Goal: Task Accomplishment & Management: Use online tool/utility

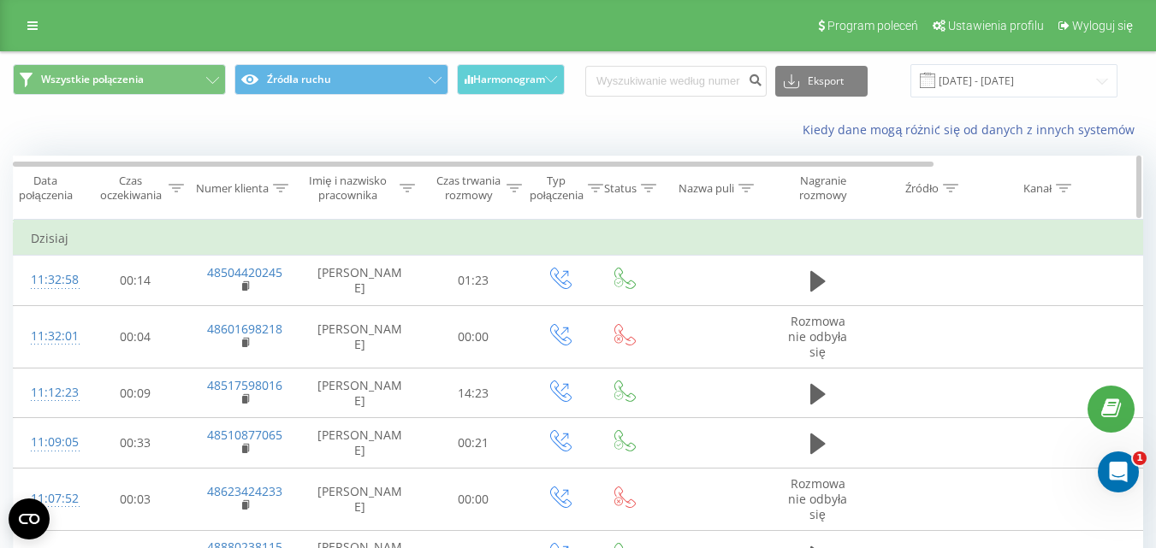
click at [595, 182] on div "Status" at bounding box center [625, 188] width 60 height 15
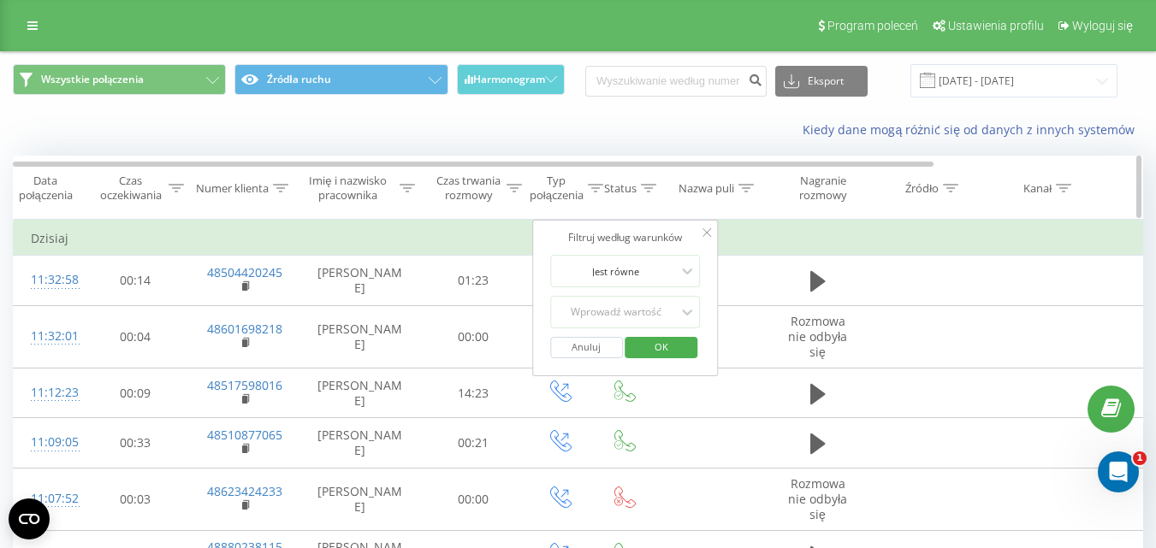
click at [495, 190] on div "Czas trwania rozmowy" at bounding box center [469, 188] width 68 height 29
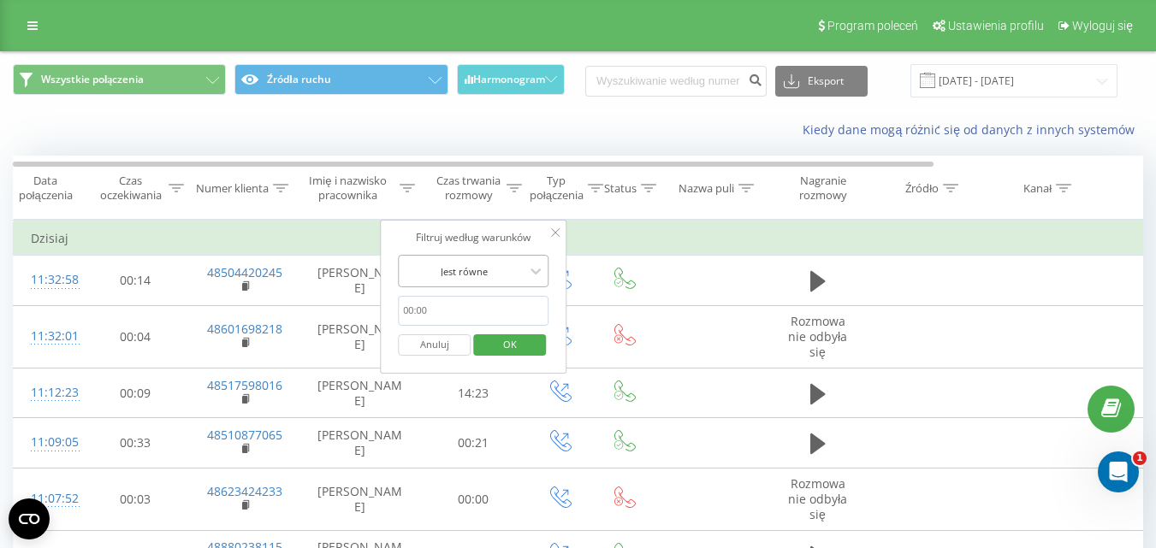
click at [524, 272] on div at bounding box center [463, 271] width 121 height 16
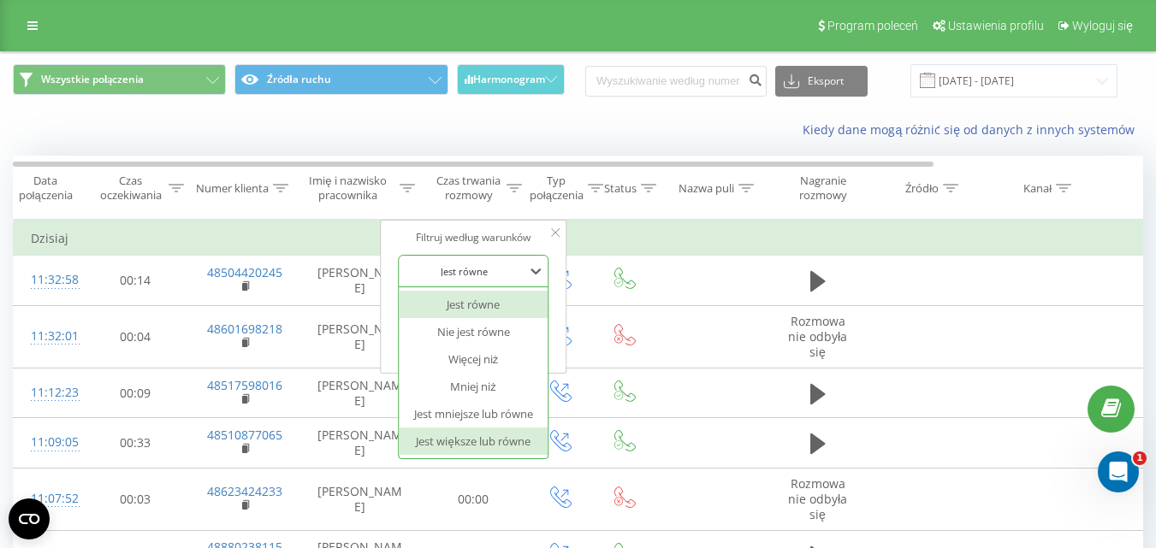
click at [487, 439] on div "Jest większe lub równe" at bounding box center [473, 441] width 149 height 27
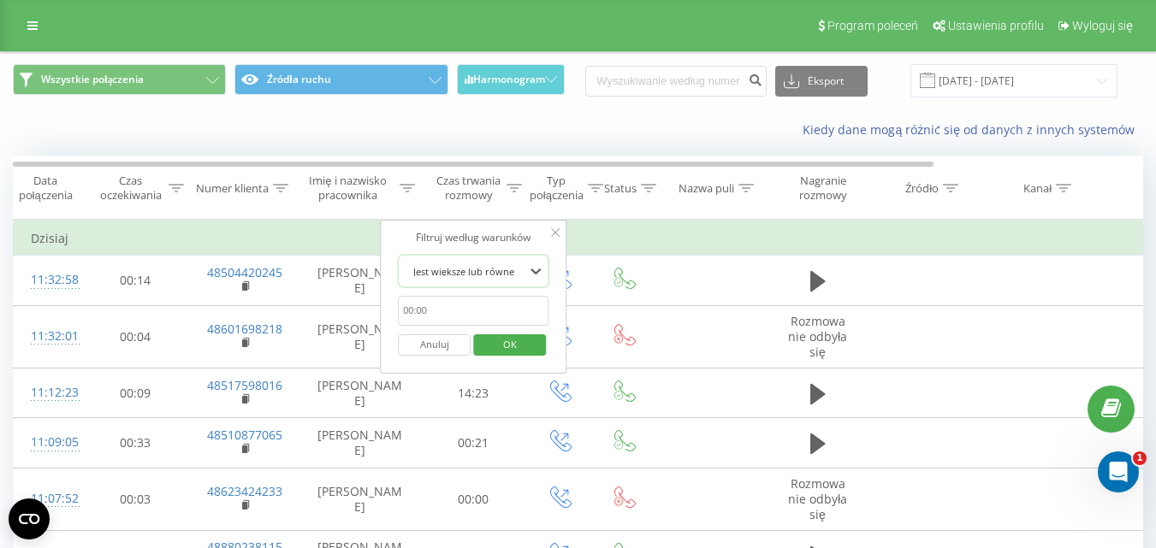
click at [494, 318] on input "text" at bounding box center [473, 311] width 151 height 30
click at [494, 317] on input "text" at bounding box center [473, 311] width 151 height 30
type input "00:20"
click at [502, 338] on span "OK" at bounding box center [510, 344] width 48 height 27
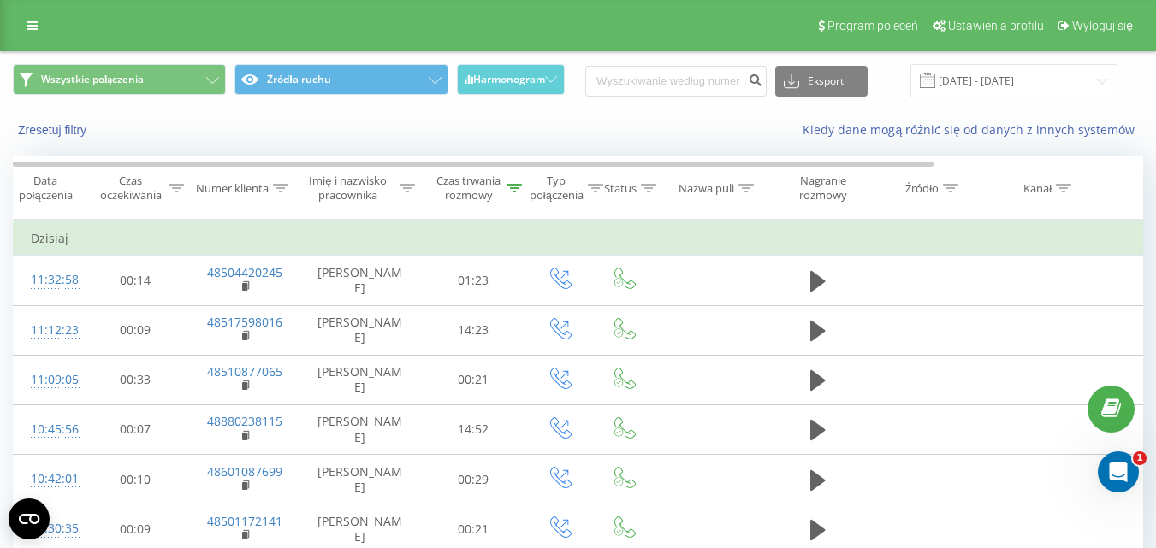
scroll to position [121, 0]
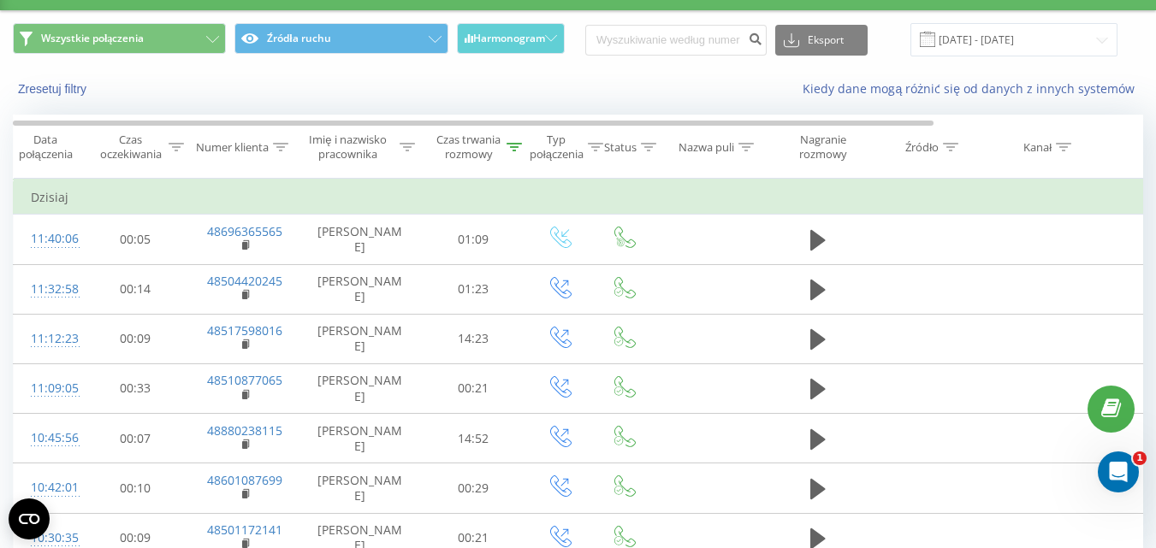
scroll to position [121, 0]
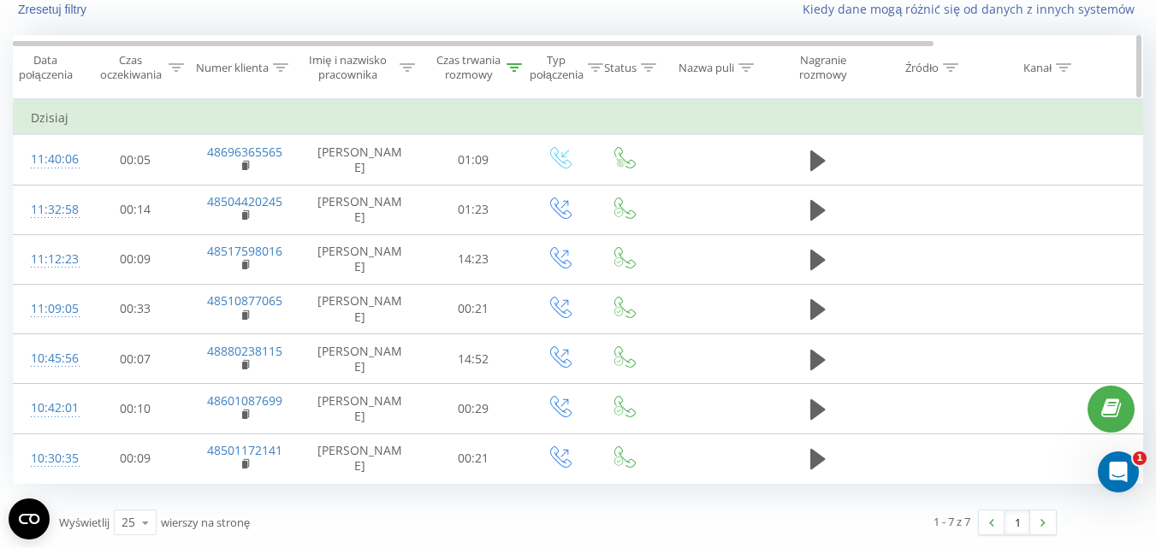
click at [517, 62] on div at bounding box center [513, 68] width 15 height 15
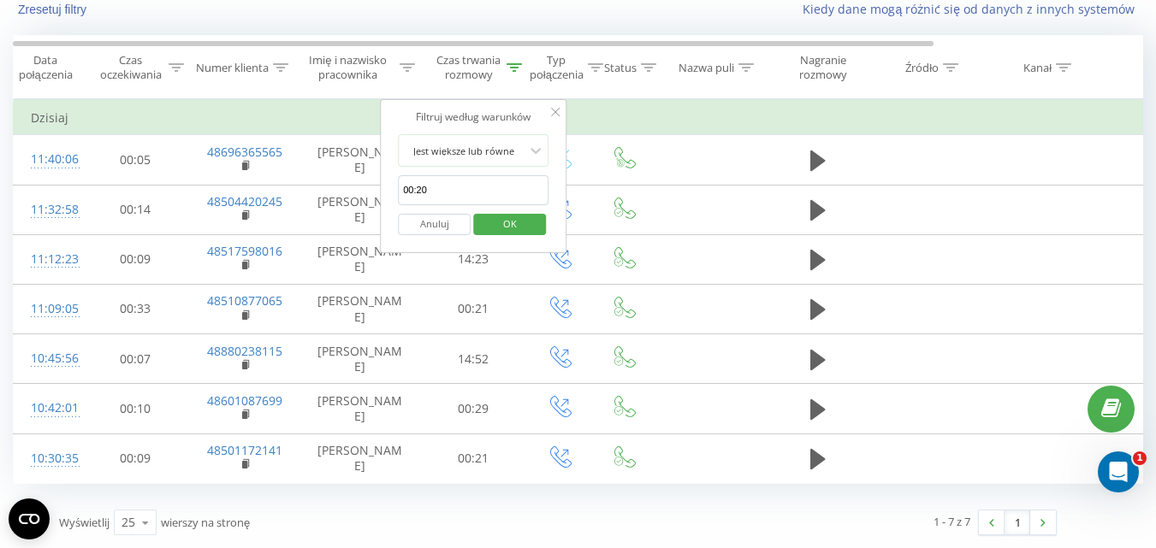
click at [448, 222] on button "Anuluj" at bounding box center [434, 224] width 73 height 21
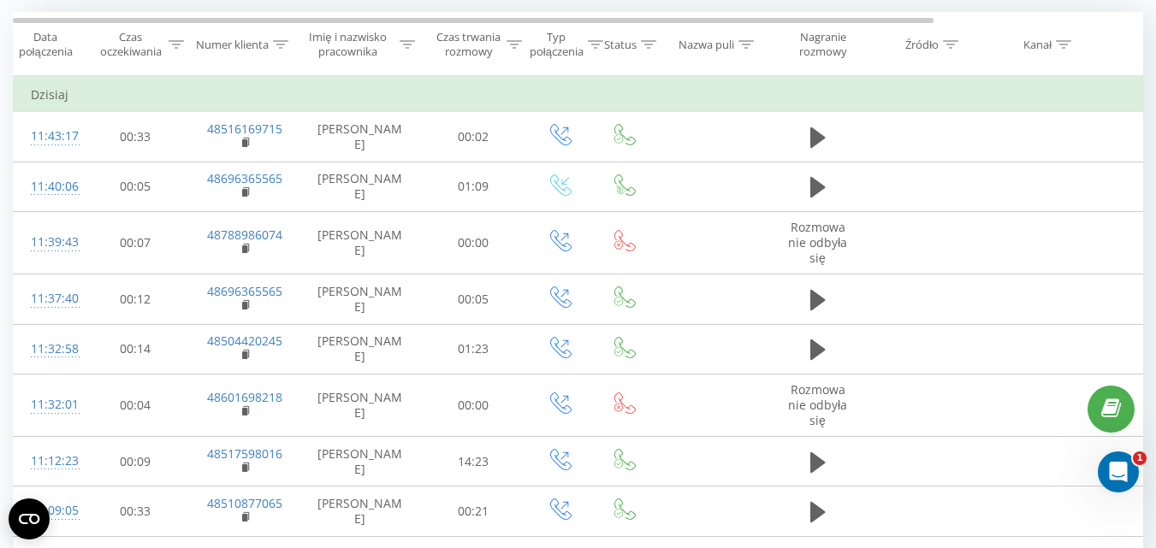
scroll to position [13, 0]
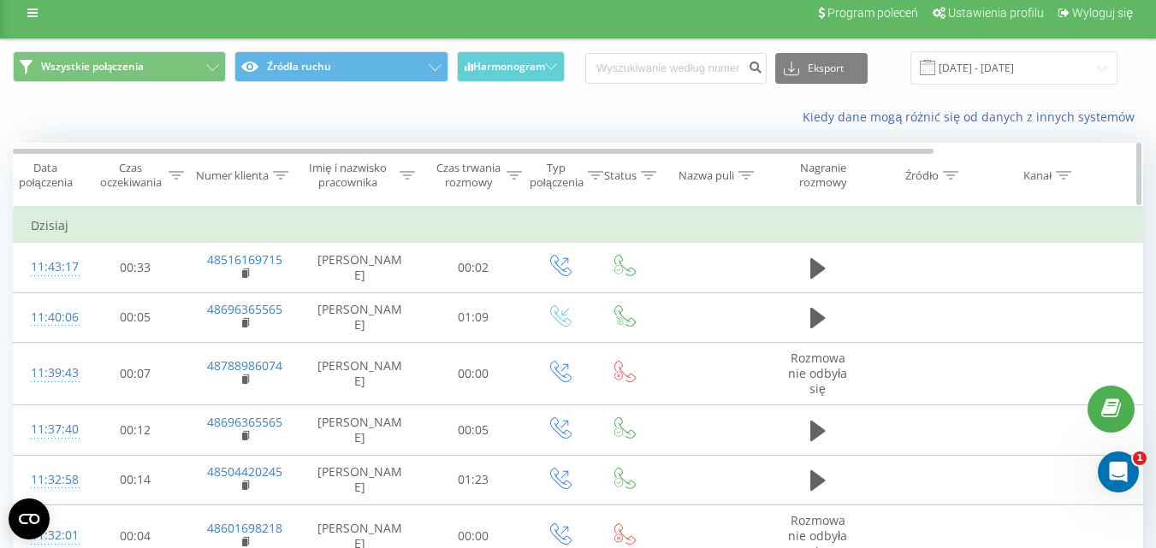
click at [518, 171] on icon at bounding box center [513, 175] width 15 height 9
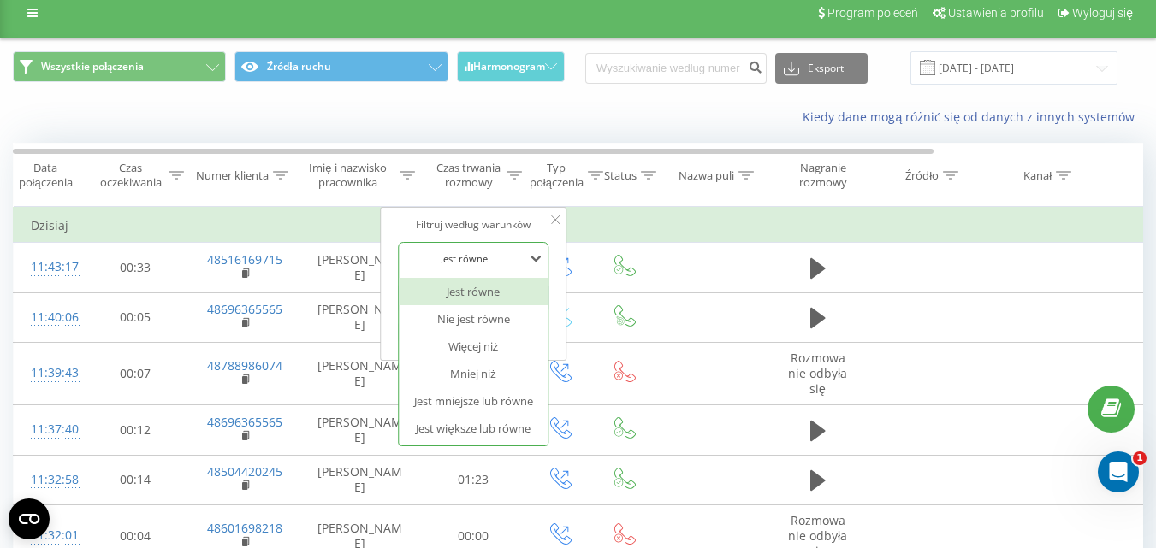
click at [496, 263] on div at bounding box center [463, 259] width 121 height 16
click at [470, 421] on div "Jest większe lub równe" at bounding box center [473, 428] width 149 height 27
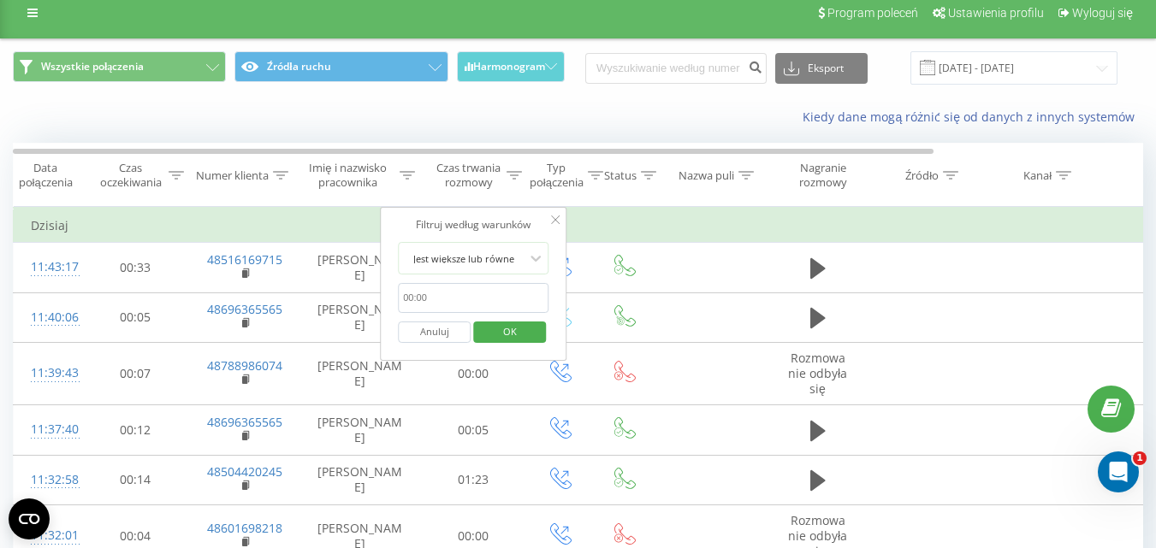
click at [505, 291] on input "text" at bounding box center [473, 298] width 151 height 30
type input "00:20"
click at [500, 326] on span "OK" at bounding box center [510, 331] width 48 height 27
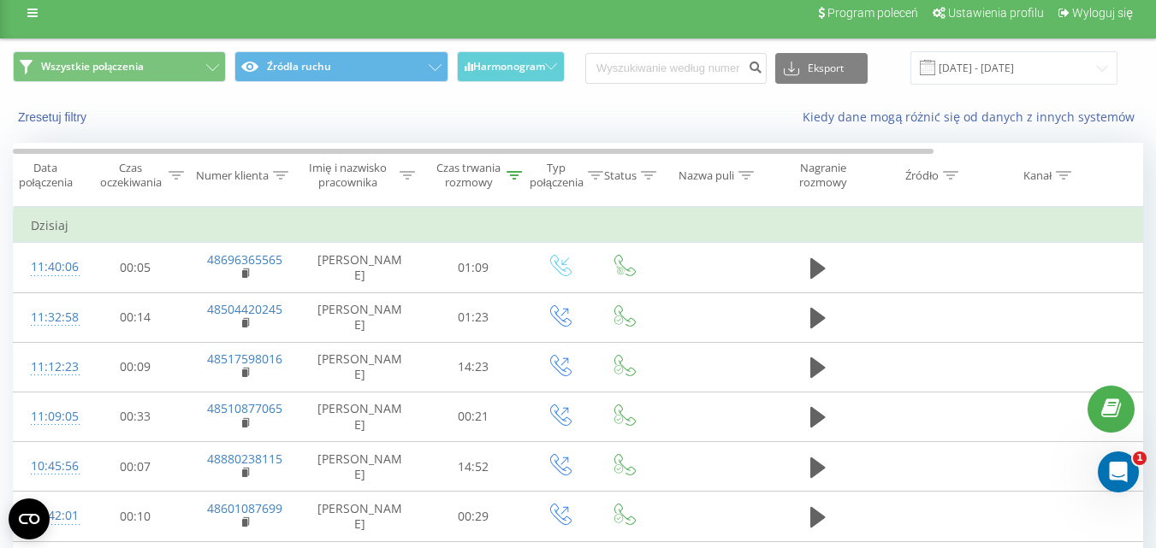
scroll to position [121, 0]
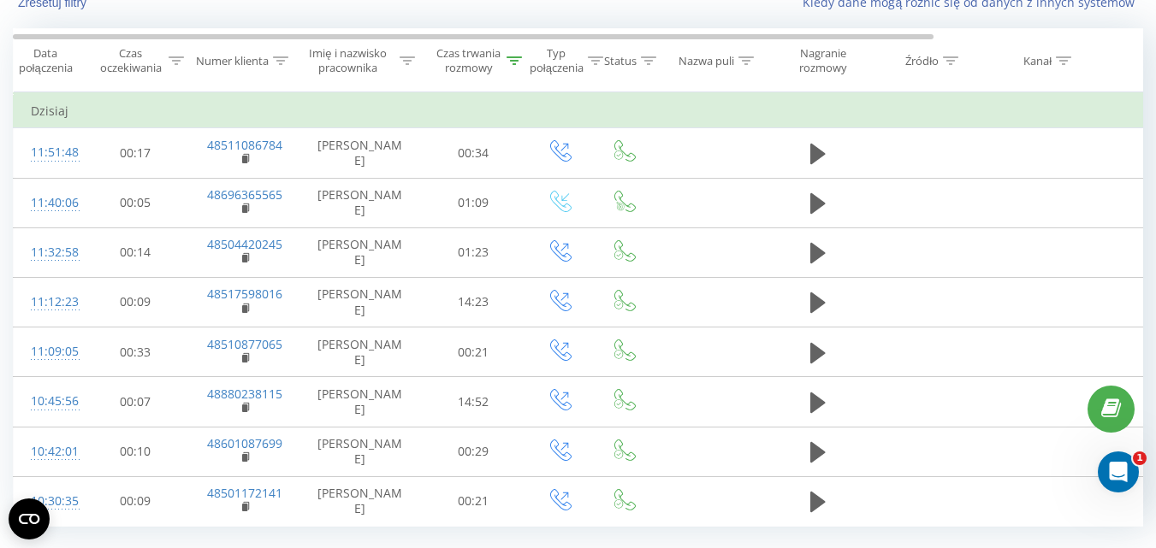
scroll to position [170, 0]
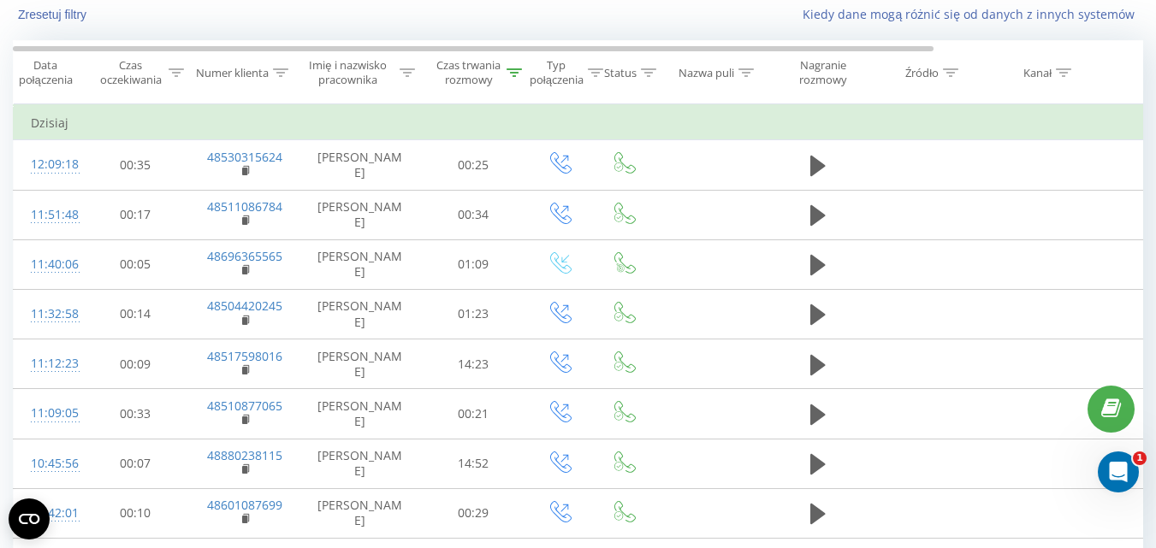
scroll to position [97, 0]
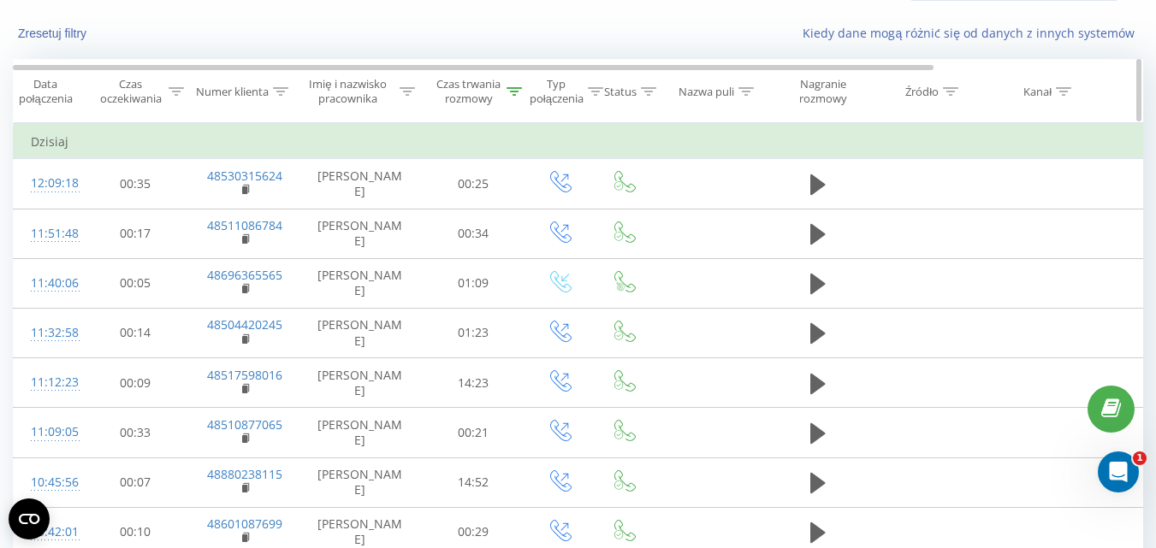
click at [492, 89] on div "Czas trwania rozmowy" at bounding box center [469, 91] width 68 height 29
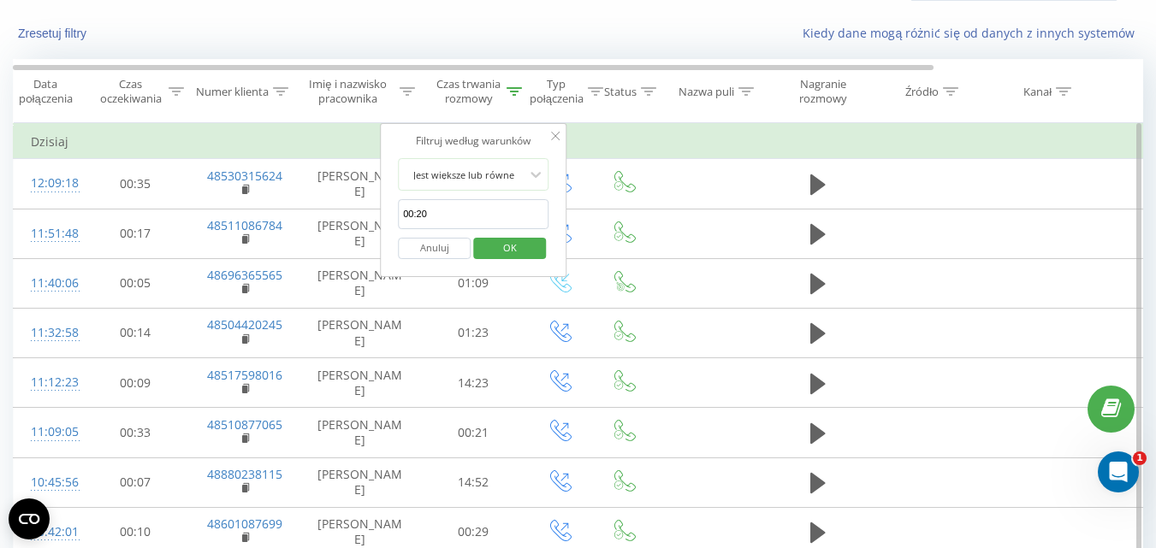
click at [465, 213] on input "00:20" at bounding box center [473, 214] width 151 height 30
click at [452, 249] on button "Anuluj" at bounding box center [434, 248] width 73 height 21
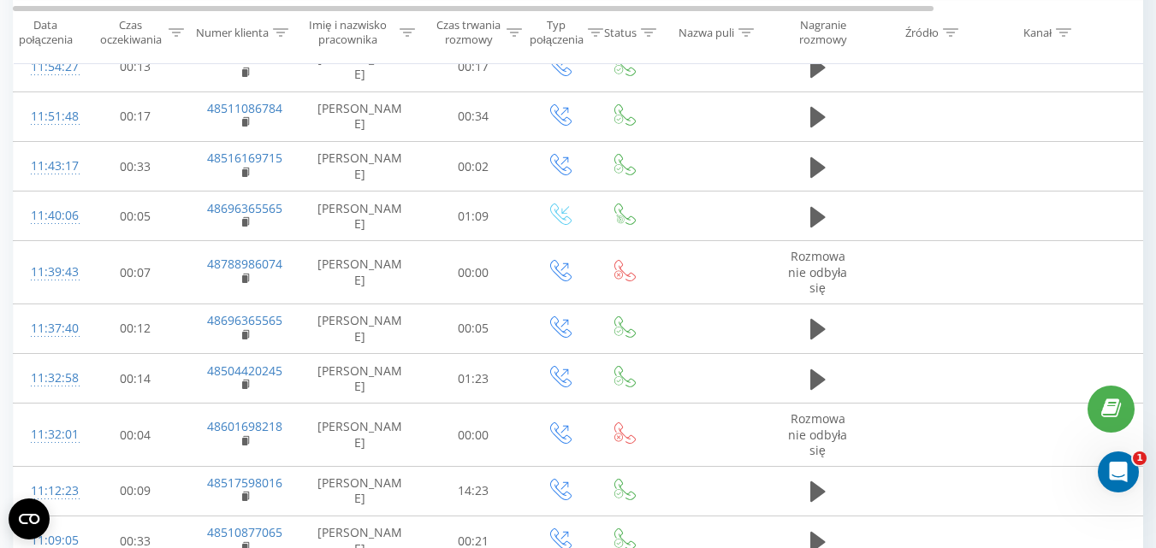
scroll to position [432, 0]
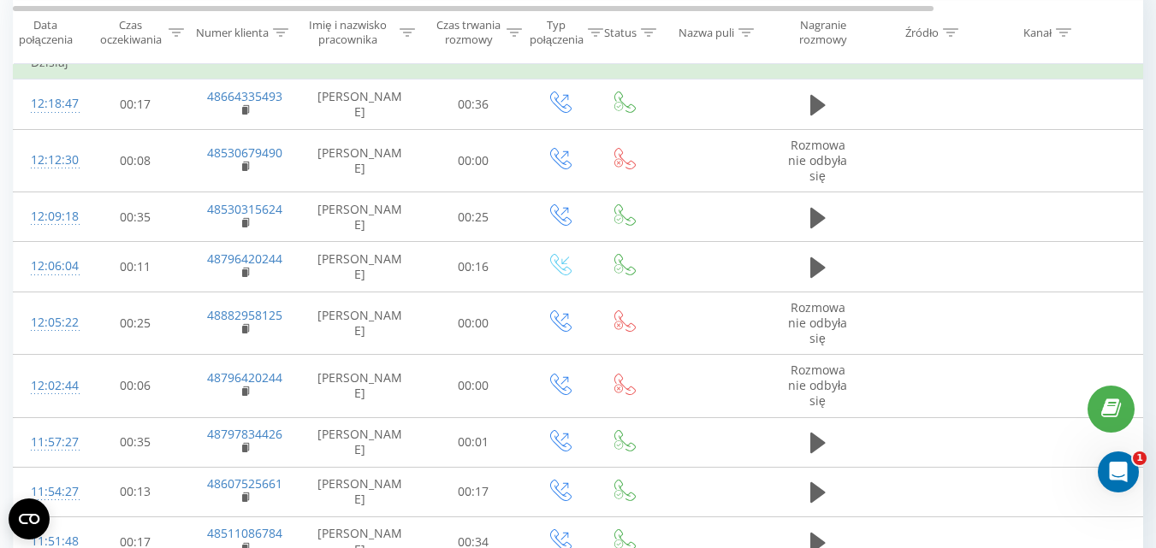
scroll to position [5, 0]
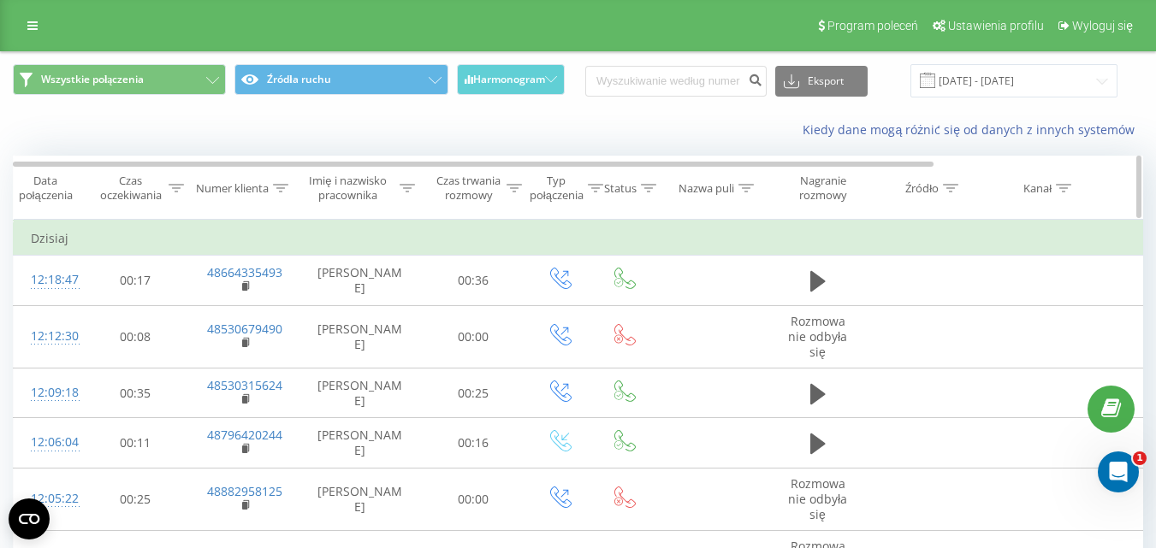
click at [501, 187] on div "Czas trwania rozmowy" at bounding box center [469, 188] width 68 height 29
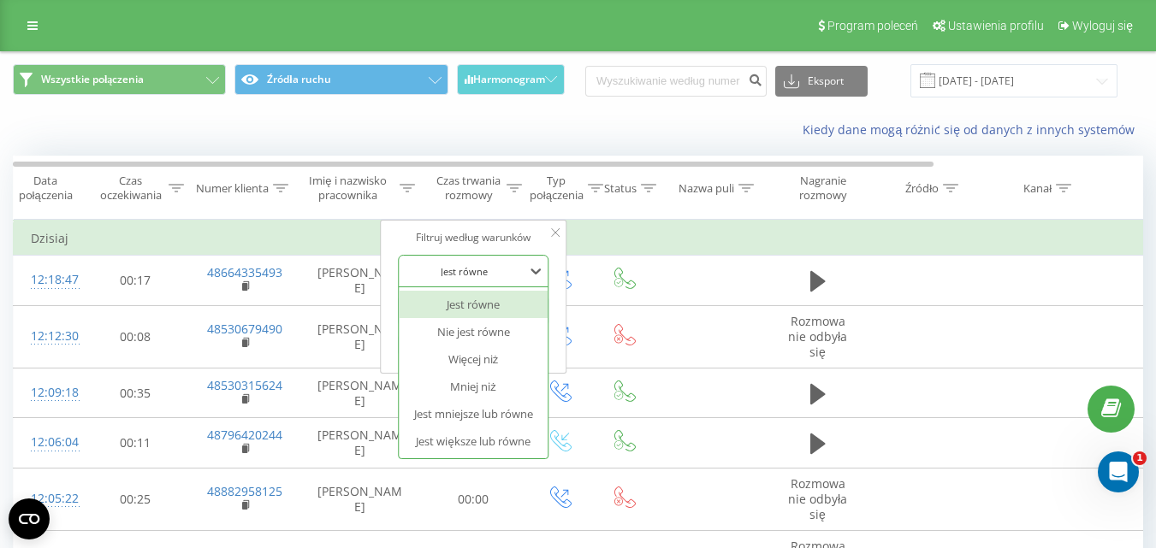
click at [495, 278] on div at bounding box center [463, 271] width 121 height 16
click at [473, 433] on div "Jest większe lub równe" at bounding box center [473, 441] width 149 height 27
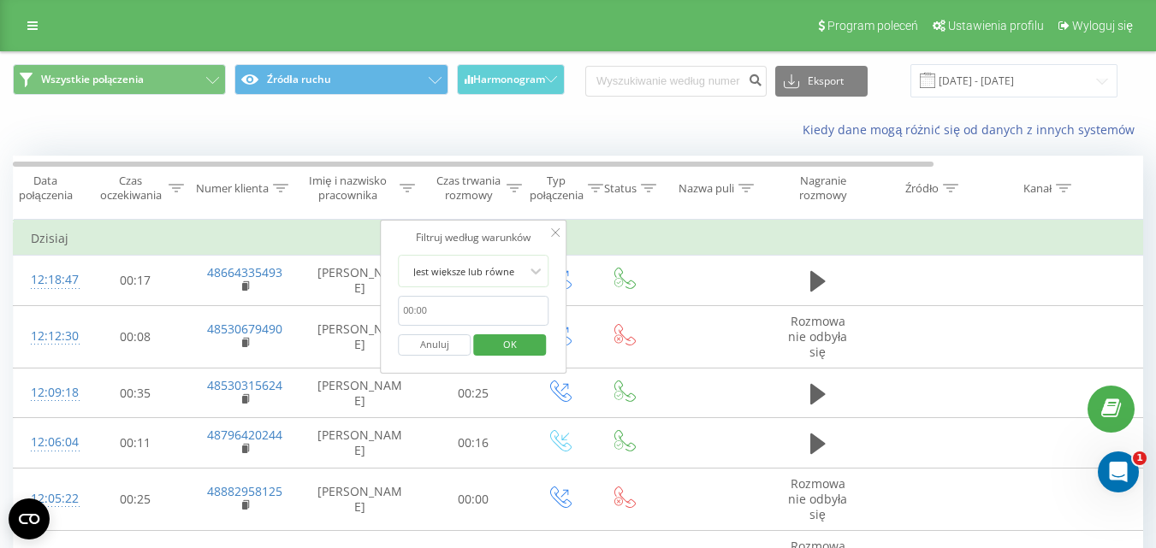
click at [465, 301] on input "text" at bounding box center [473, 311] width 151 height 30
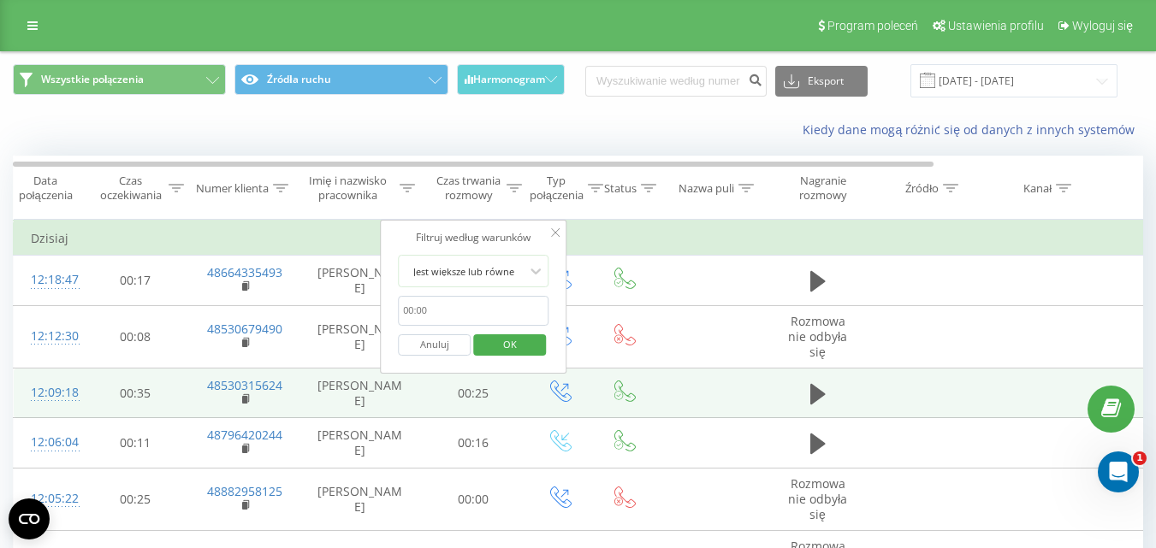
type input "00:20"
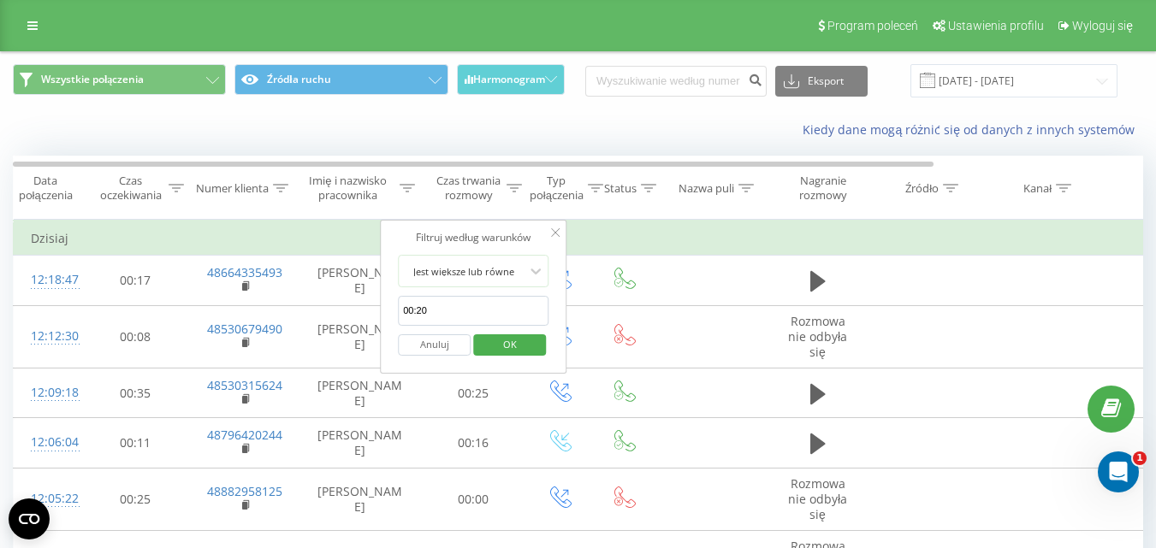
click at [493, 353] on span "OK" at bounding box center [510, 344] width 48 height 27
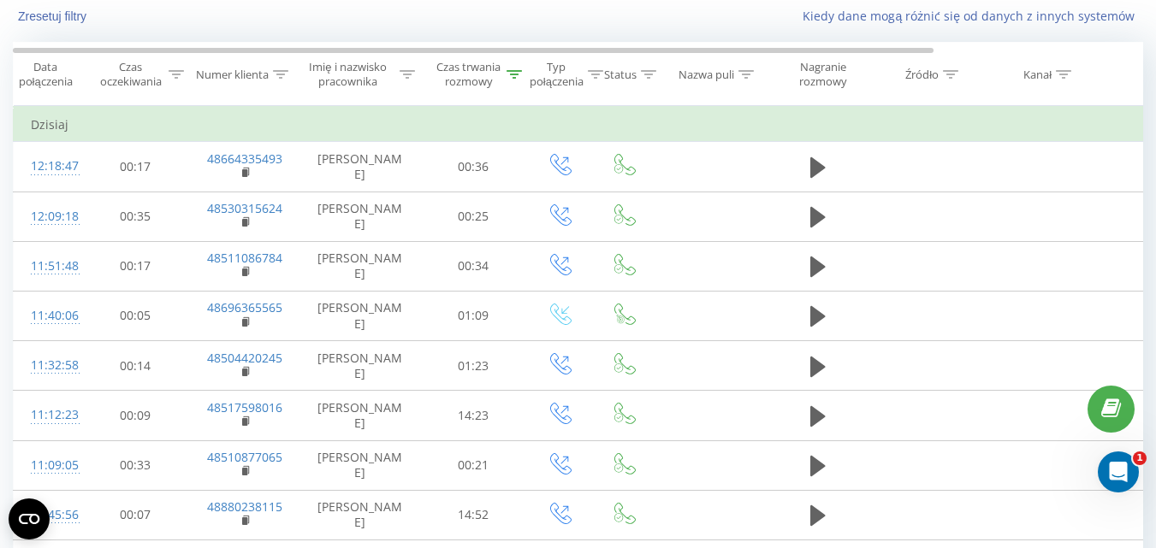
scroll to position [109, 0]
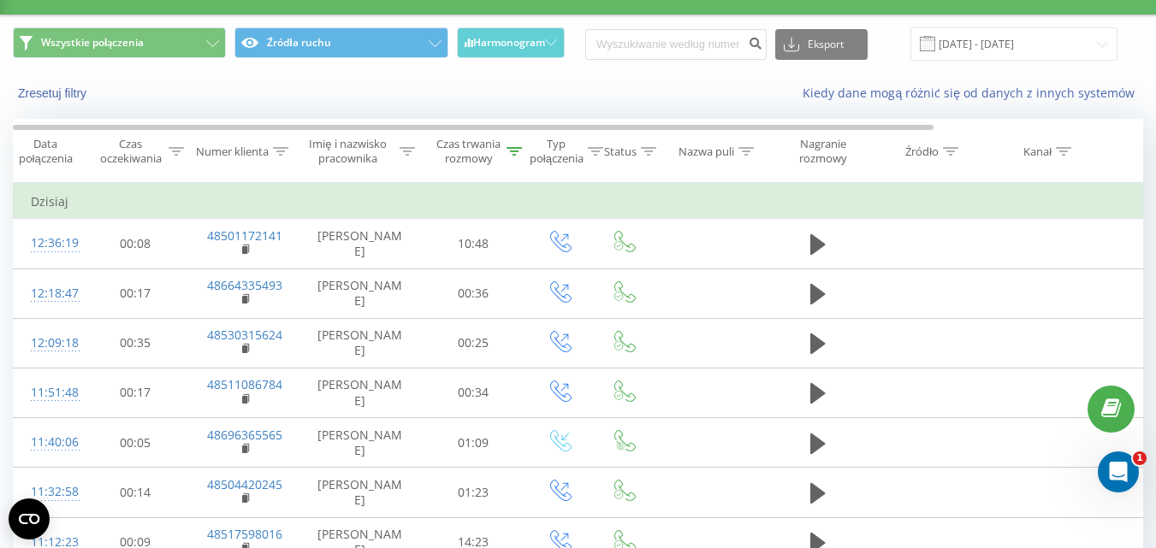
scroll to position [32, 0]
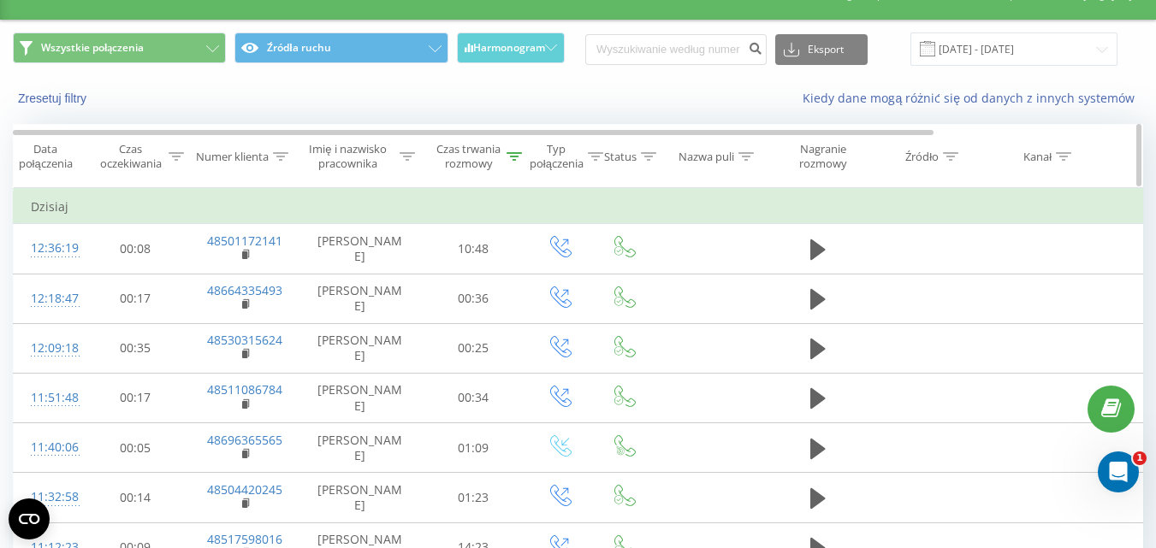
click at [507, 147] on div "Czas trwania rozmowy" at bounding box center [478, 156] width 87 height 29
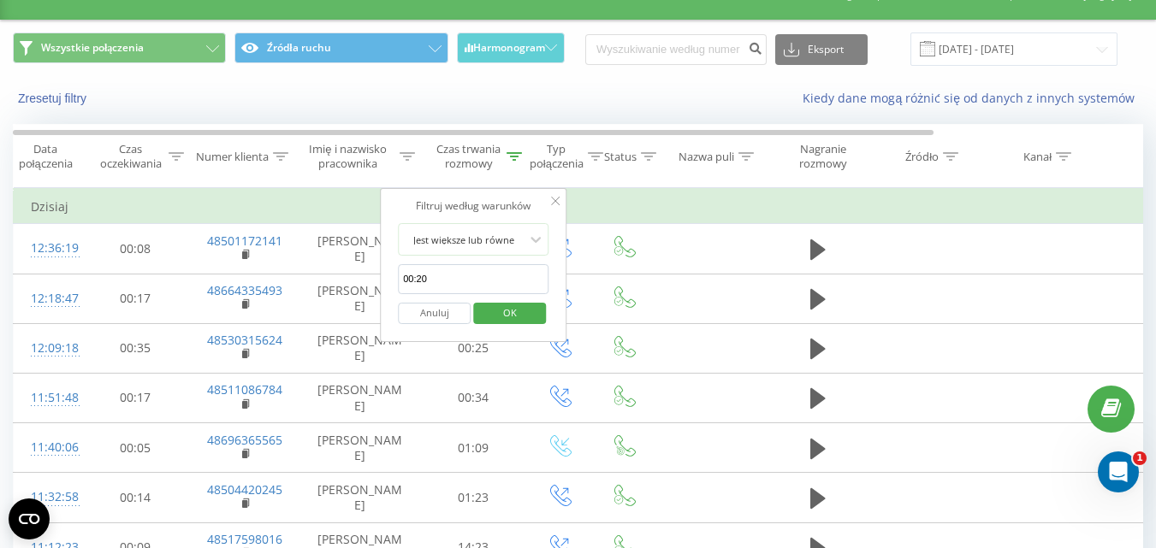
click at [449, 306] on button "Anuluj" at bounding box center [434, 313] width 73 height 21
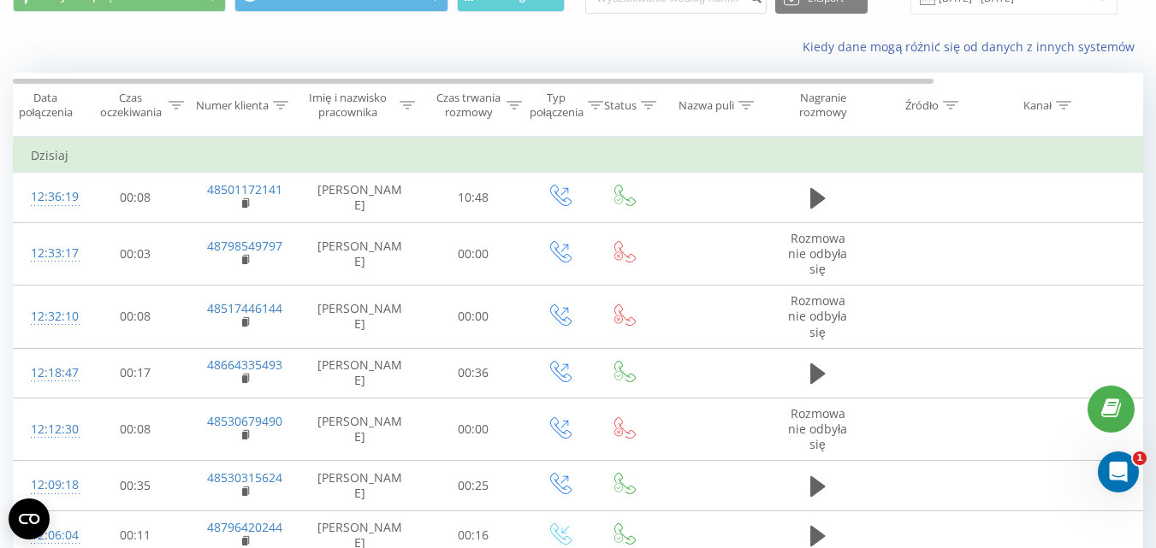
scroll to position [86, 0]
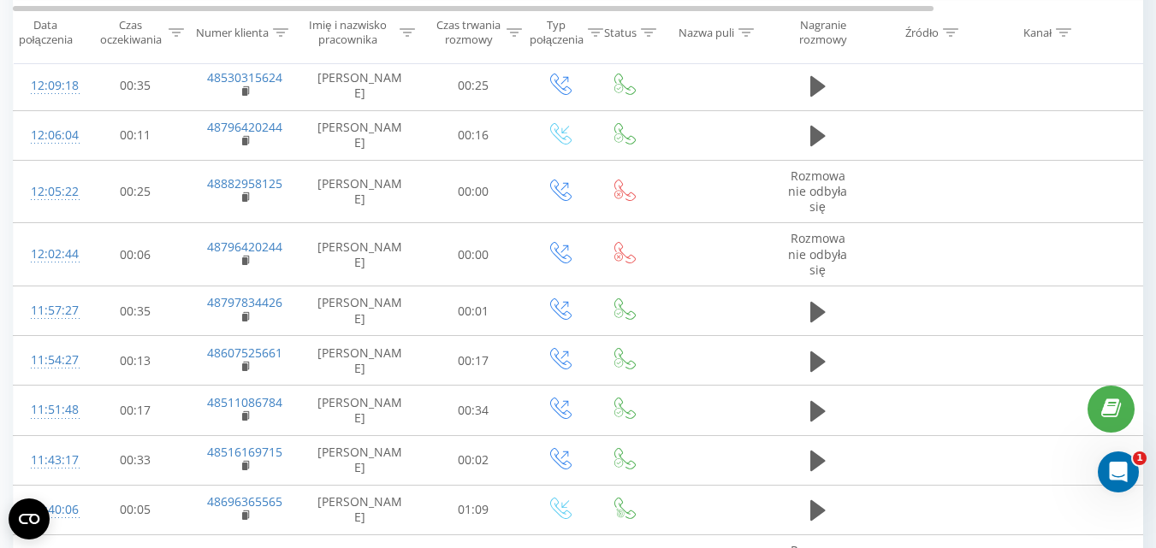
scroll to position [14, 0]
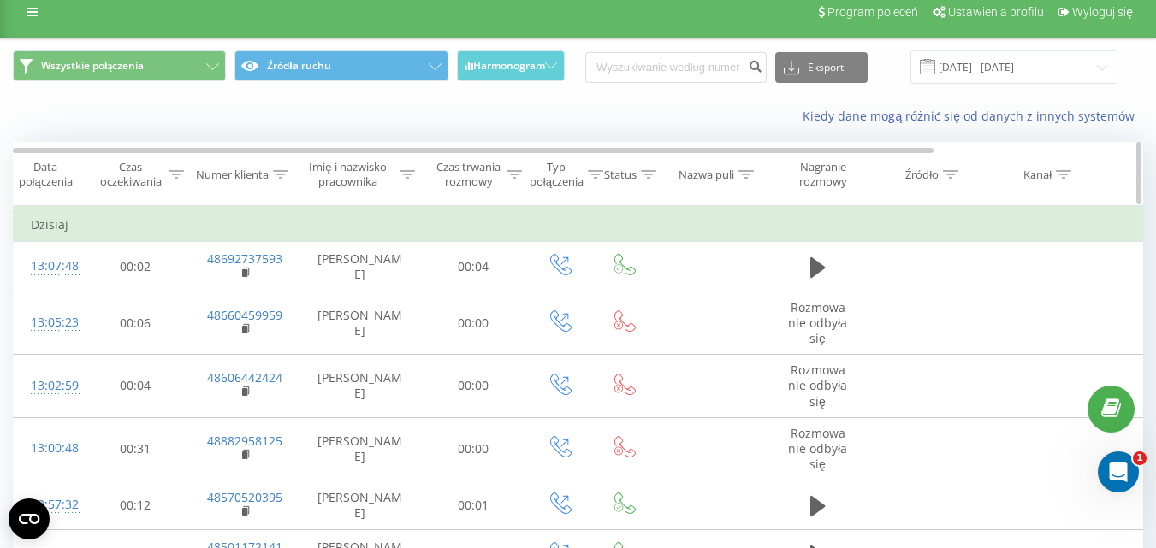
click at [512, 174] on icon at bounding box center [513, 174] width 15 height 9
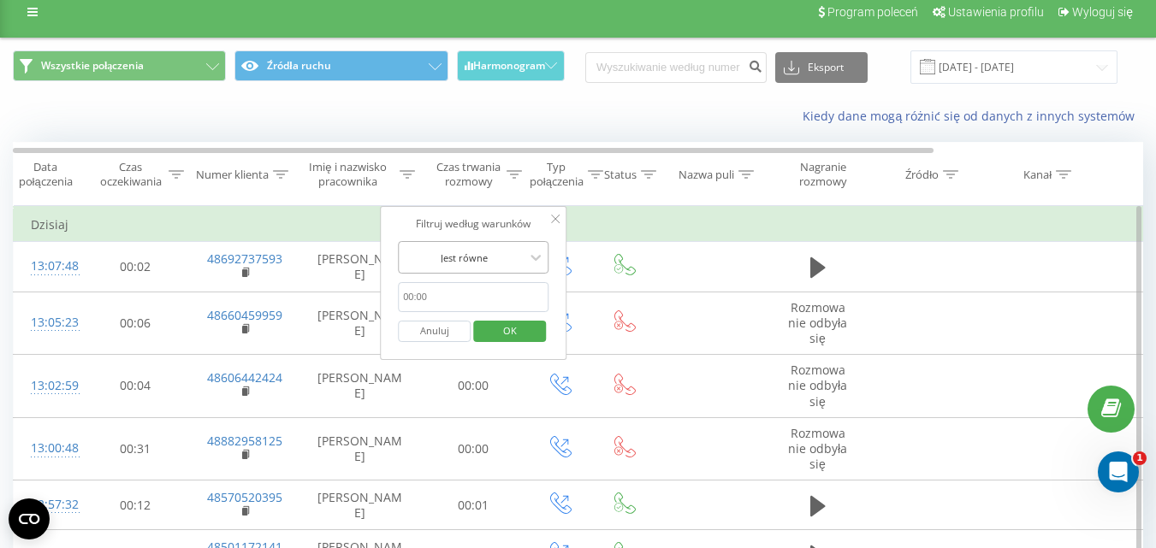
click at [507, 263] on div at bounding box center [463, 258] width 121 height 16
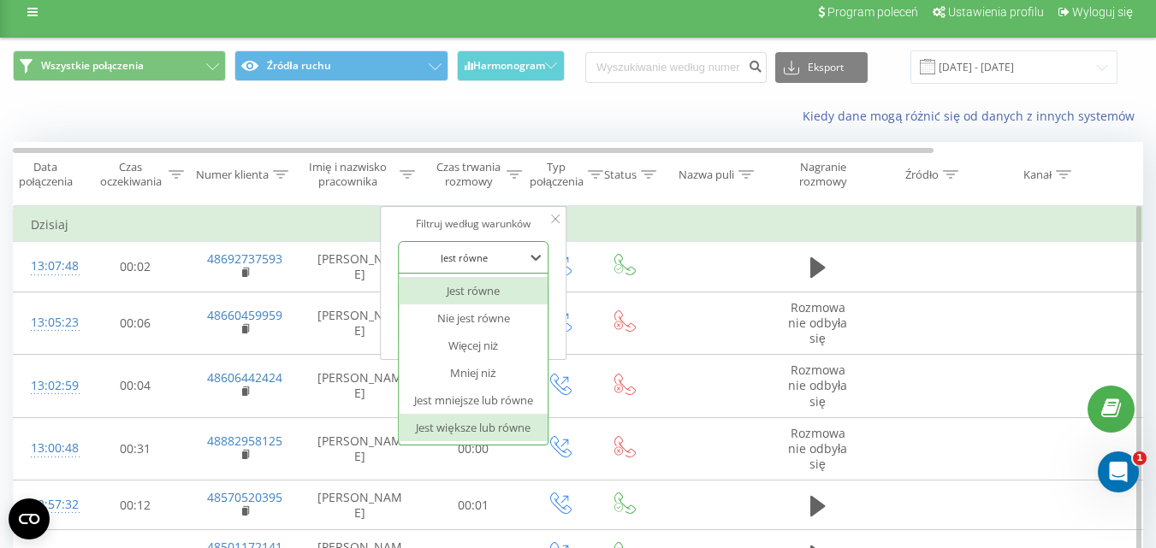
click at [475, 416] on div "Jest większe lub równe" at bounding box center [473, 427] width 149 height 27
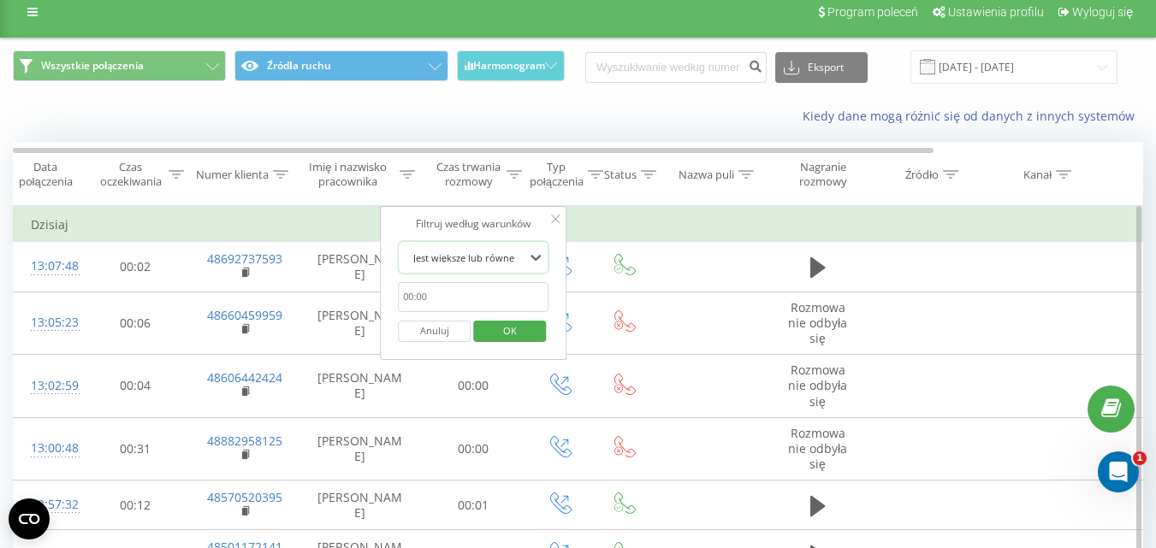
click at [487, 299] on input "text" at bounding box center [473, 297] width 151 height 30
type input "00:20"
click at [494, 337] on span "OK" at bounding box center [510, 330] width 48 height 27
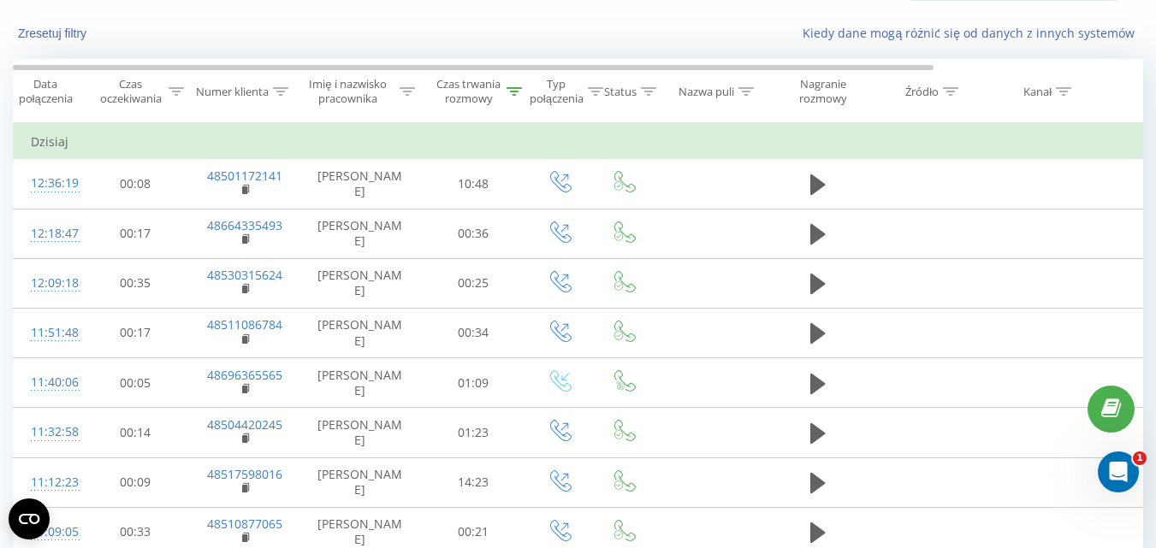
scroll to position [77, 0]
